Goal: Task Accomplishment & Management: Manage account settings

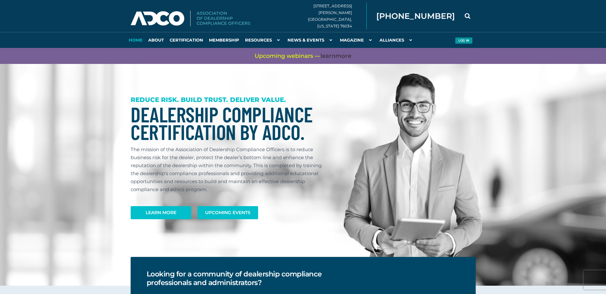
click at [467, 41] on button "Log in" at bounding box center [464, 40] width 18 height 7
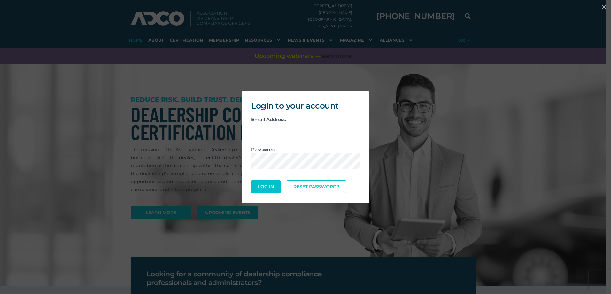
click at [284, 131] on input "email" at bounding box center [305, 131] width 109 height 16
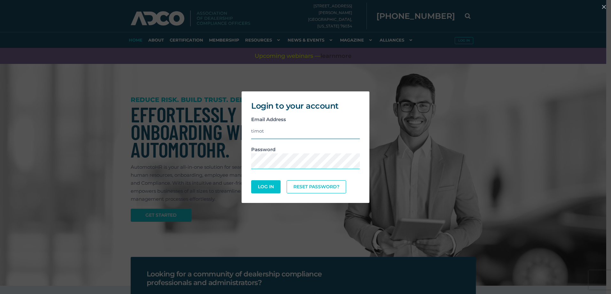
type input "timothys@driveamerican.com"
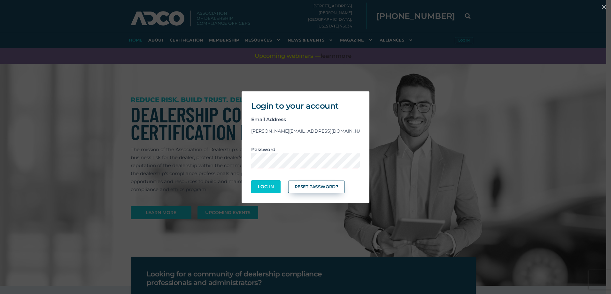
click at [293, 183] on link "Reset Password?" at bounding box center [316, 186] width 57 height 12
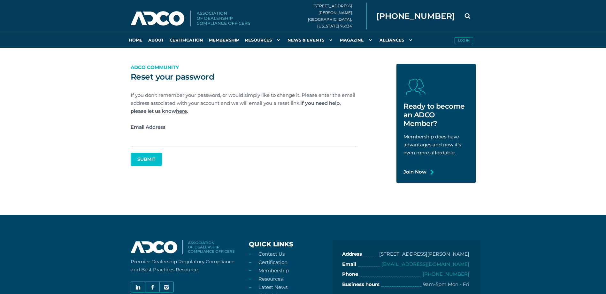
click at [241, 143] on input "Email Address" at bounding box center [244, 138] width 227 height 15
type input "timothys@driveamerican.com"
click at [153, 158] on button "Submit" at bounding box center [146, 159] width 30 height 12
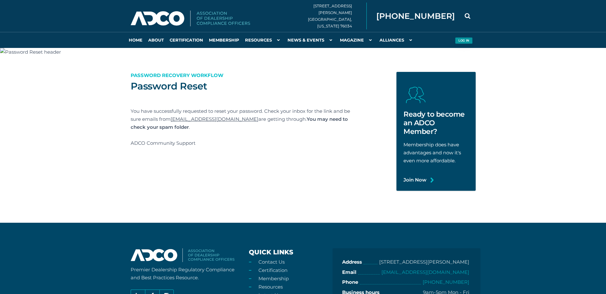
click at [462, 40] on button "Log in" at bounding box center [464, 40] width 18 height 7
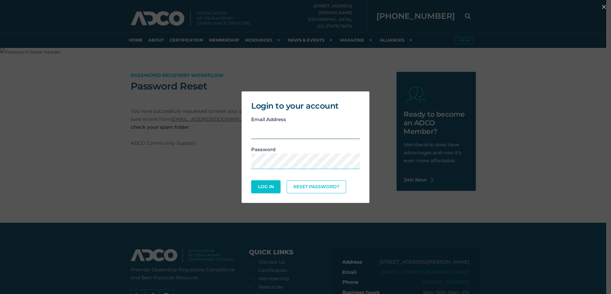
click at [261, 134] on input "email" at bounding box center [305, 131] width 109 height 16
type input "[EMAIL_ADDRESS][DOMAIN_NAME]"
click at [251, 180] on button "Log In" at bounding box center [265, 186] width 29 height 13
click at [308, 189] on link "Reset Password?" at bounding box center [316, 186] width 57 height 12
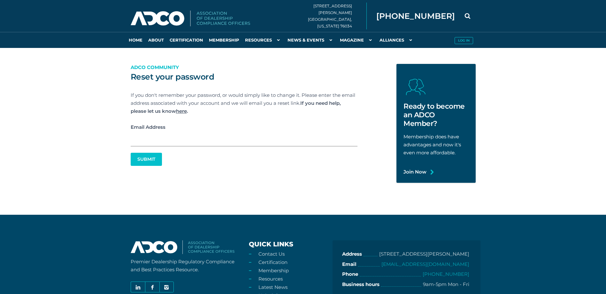
click at [170, 140] on input "Email Address" at bounding box center [244, 138] width 227 height 15
type input "timothyreecescott74@gmail.com"
click at [151, 160] on button "Submit" at bounding box center [146, 159] width 30 height 12
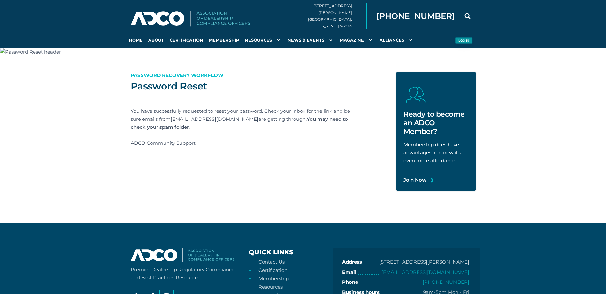
click at [457, 40] on button "Log in" at bounding box center [464, 40] width 18 height 7
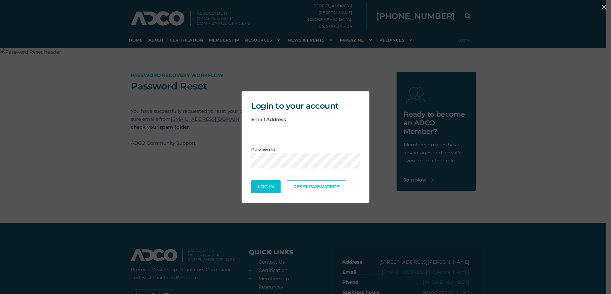
click at [282, 134] on input "email" at bounding box center [305, 131] width 109 height 16
type input "timothyreecescott74@gmail.com"
click at [289, 171] on div "Password" at bounding box center [305, 160] width 118 height 30
click at [251, 180] on button "Log In" at bounding box center [265, 186] width 29 height 13
click at [322, 185] on link "Reset Password?" at bounding box center [316, 186] width 57 height 12
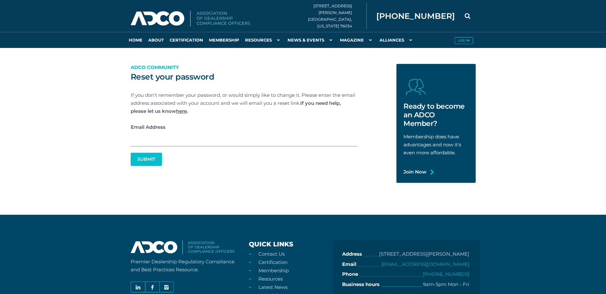
click at [214, 143] on input "Email Address" at bounding box center [244, 138] width 227 height 15
type input "[EMAIL_ADDRESS][DOMAIN_NAME]"
click at [160, 161] on button "Submit" at bounding box center [146, 159] width 30 height 12
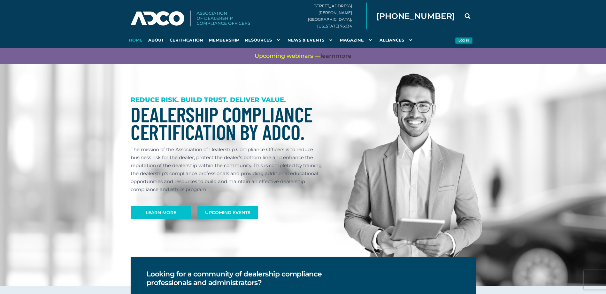
click at [465, 43] on button "Log in" at bounding box center [464, 40] width 18 height 7
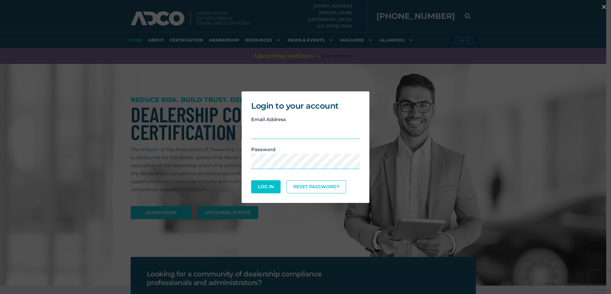
click at [377, 82] on div "Login to your account Email Address Password Log In Reset Password? Loading..." at bounding box center [305, 147] width 611 height 294
